Goal: Task Accomplishment & Management: Use online tool/utility

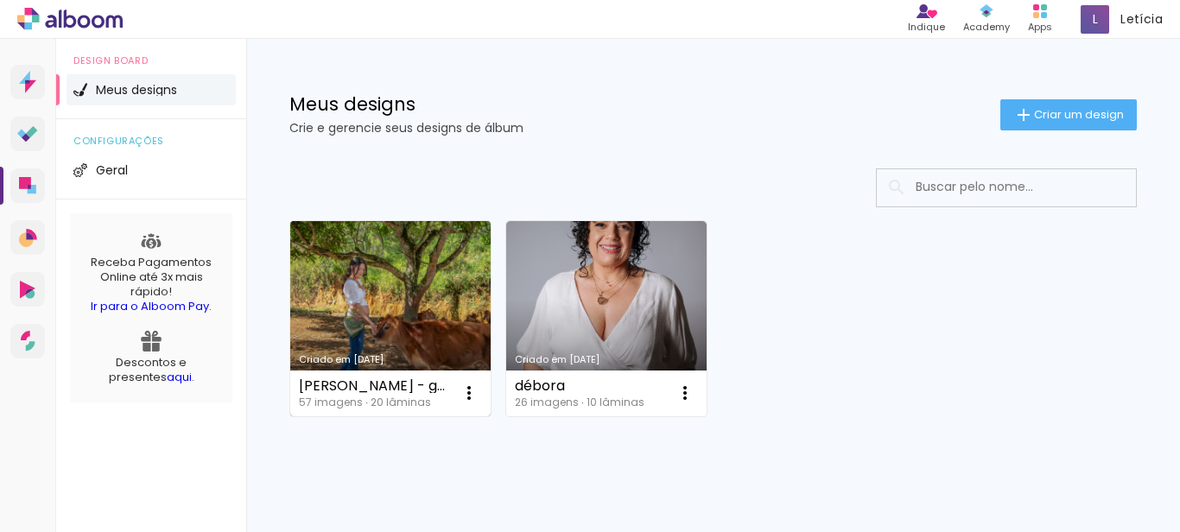
click at [387, 290] on link "Criado em [DATE]" at bounding box center [390, 318] width 200 height 195
click at [0, 0] on neon-animated-pages "Confirmar Cancelar" at bounding box center [0, 0] width 0 height 0
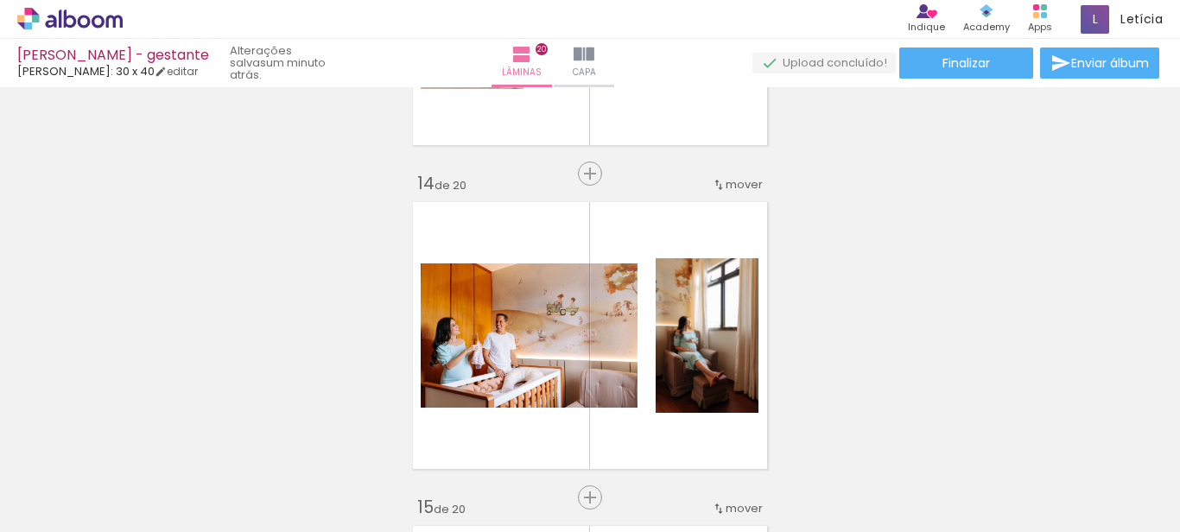
scroll to position [4151, 0]
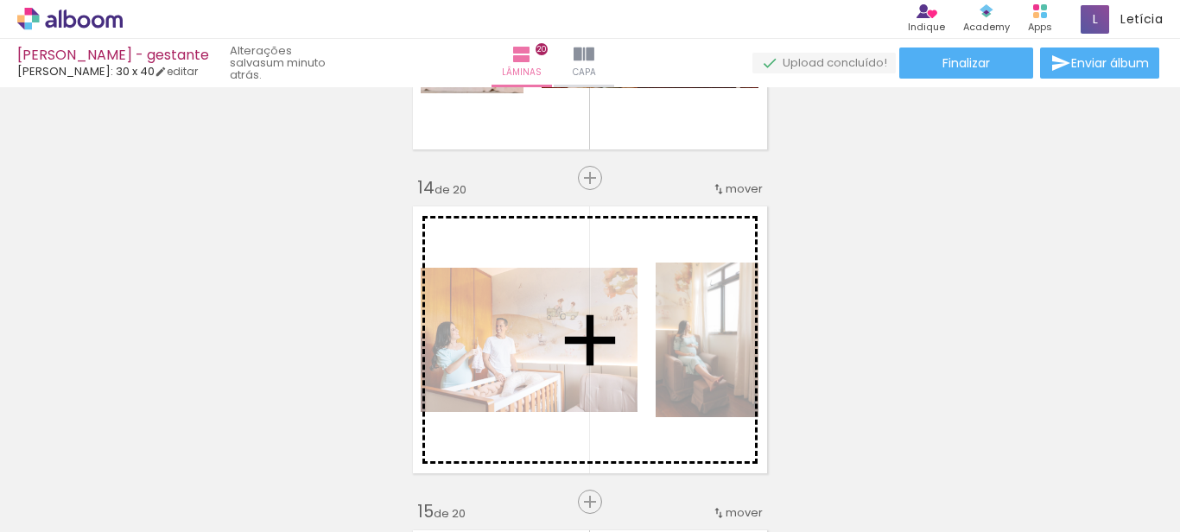
drag, startPoint x: 495, startPoint y: 262, endPoint x: 627, endPoint y: 241, distance: 133.0
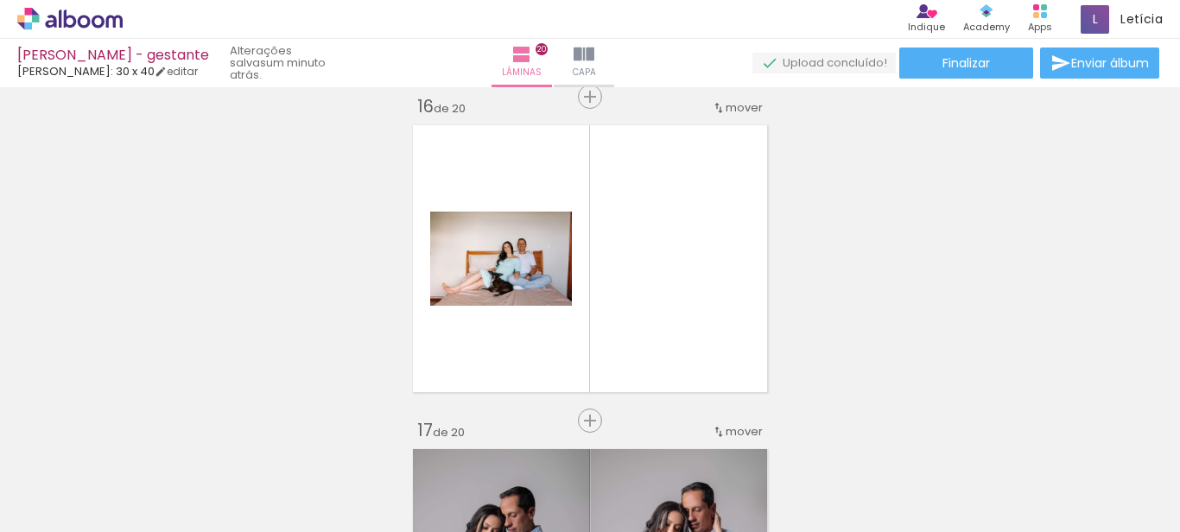
scroll to position [5084, 0]
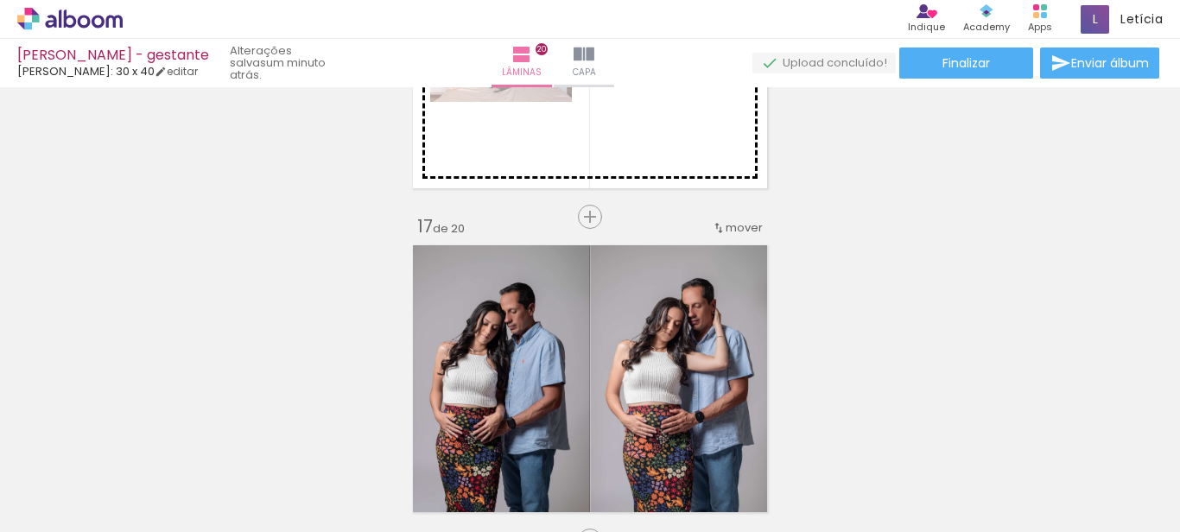
drag, startPoint x: 518, startPoint y: 167, endPoint x: 644, endPoint y: 140, distance: 129.0
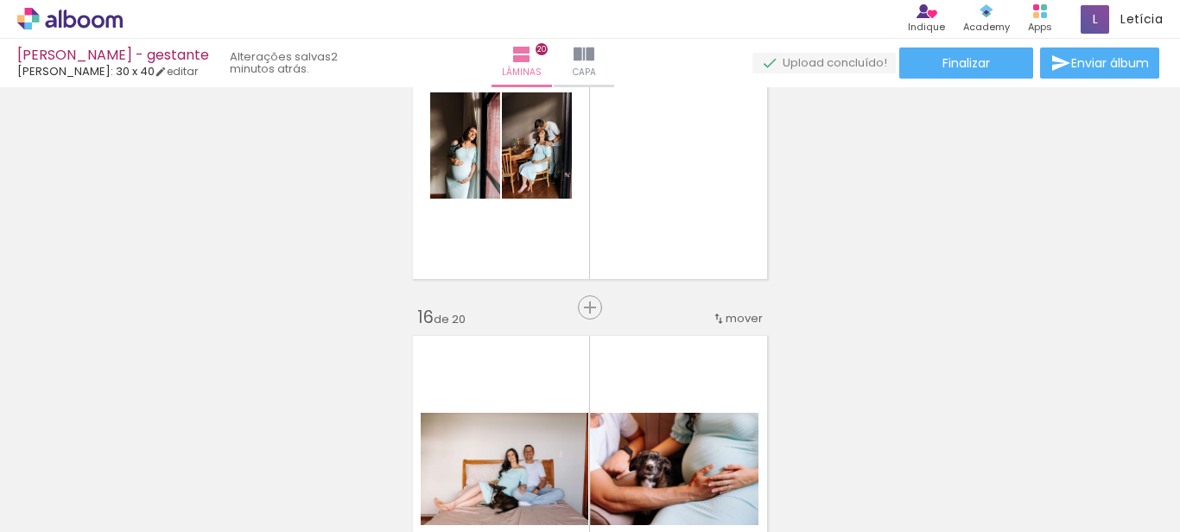
scroll to position [4565, 0]
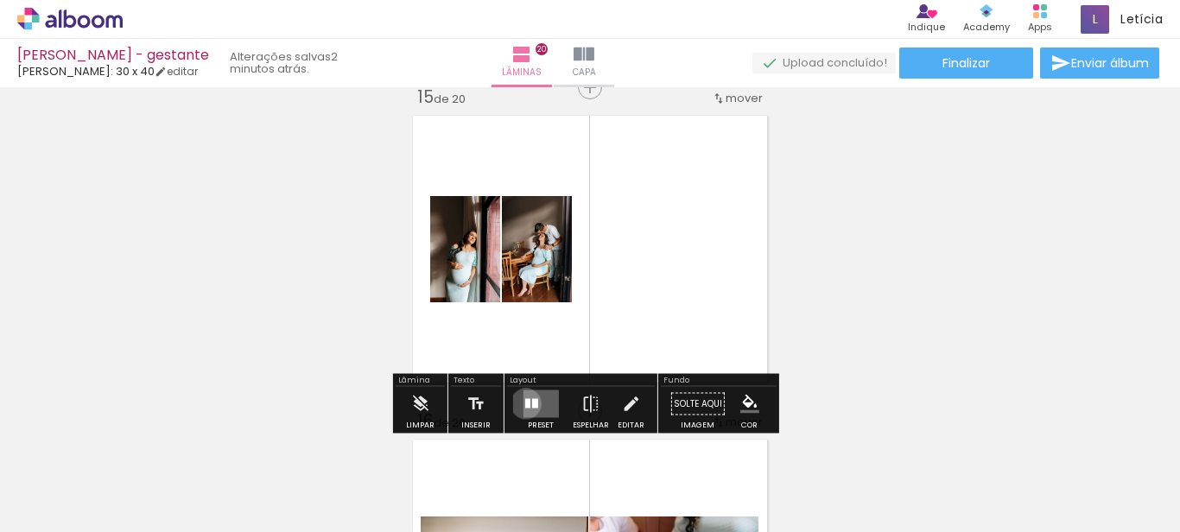
click at [525, 404] on div at bounding box center [527, 404] width 5 height 10
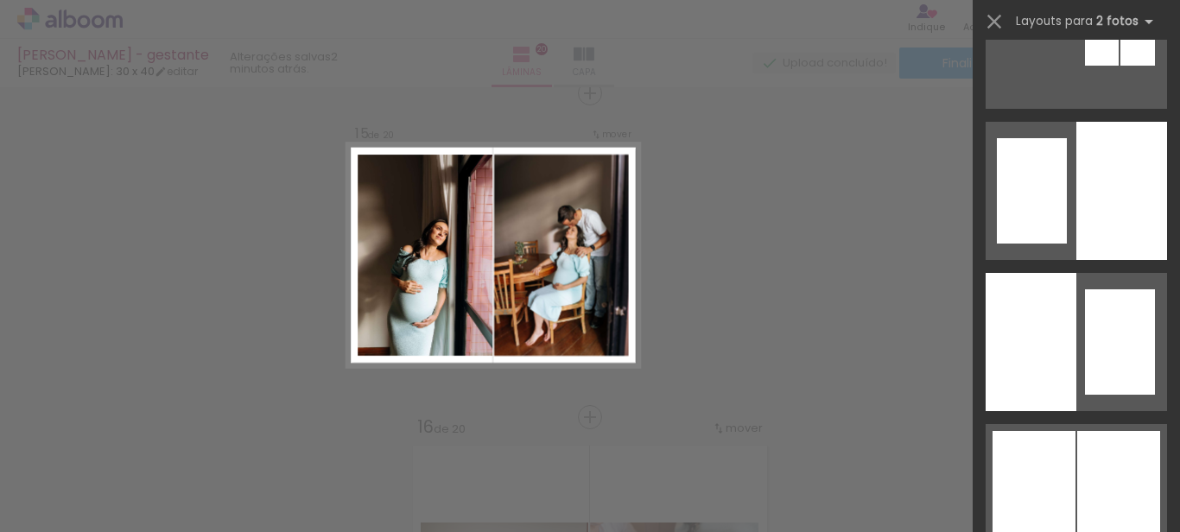
scroll to position [1348, 0]
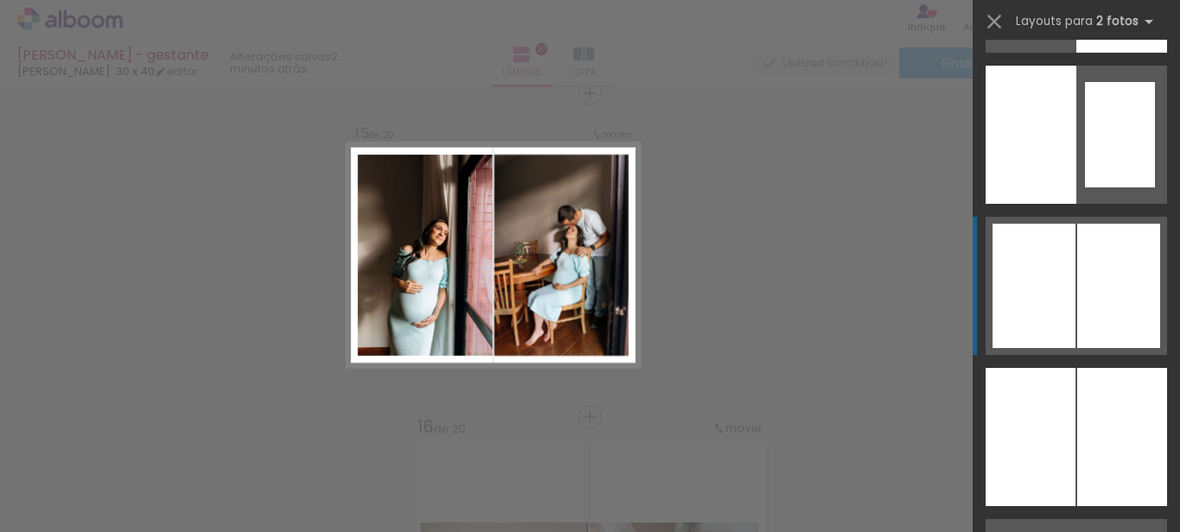
click at [1097, 326] on div at bounding box center [1119, 286] width 83 height 124
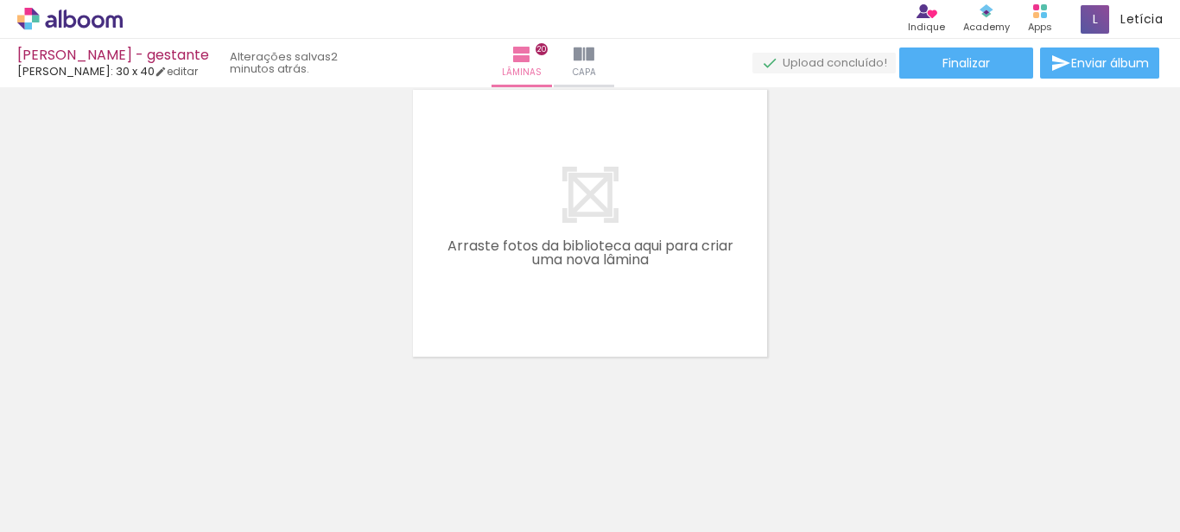
scroll to position [1867, 0]
